Goal: Task Accomplishment & Management: Use online tool/utility

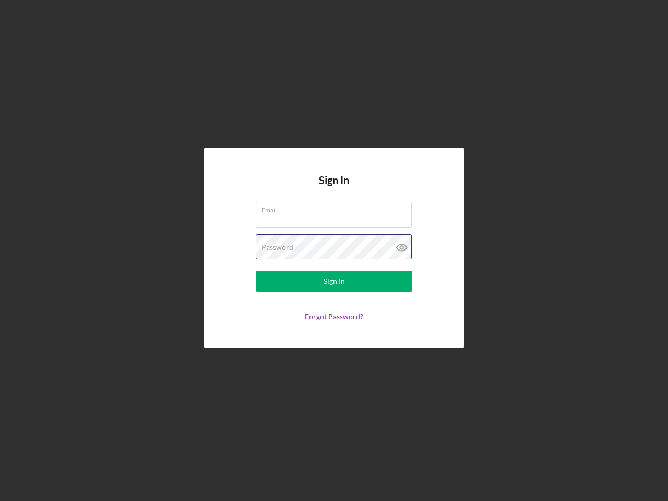
click at [334, 250] on div "Password" at bounding box center [334, 247] width 156 height 26
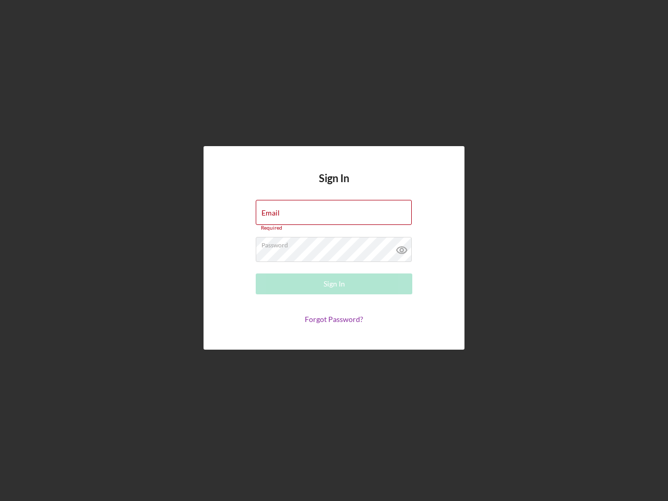
click at [402, 247] on icon at bounding box center [402, 250] width 26 height 26
